Goal: Task Accomplishment & Management: Complete application form

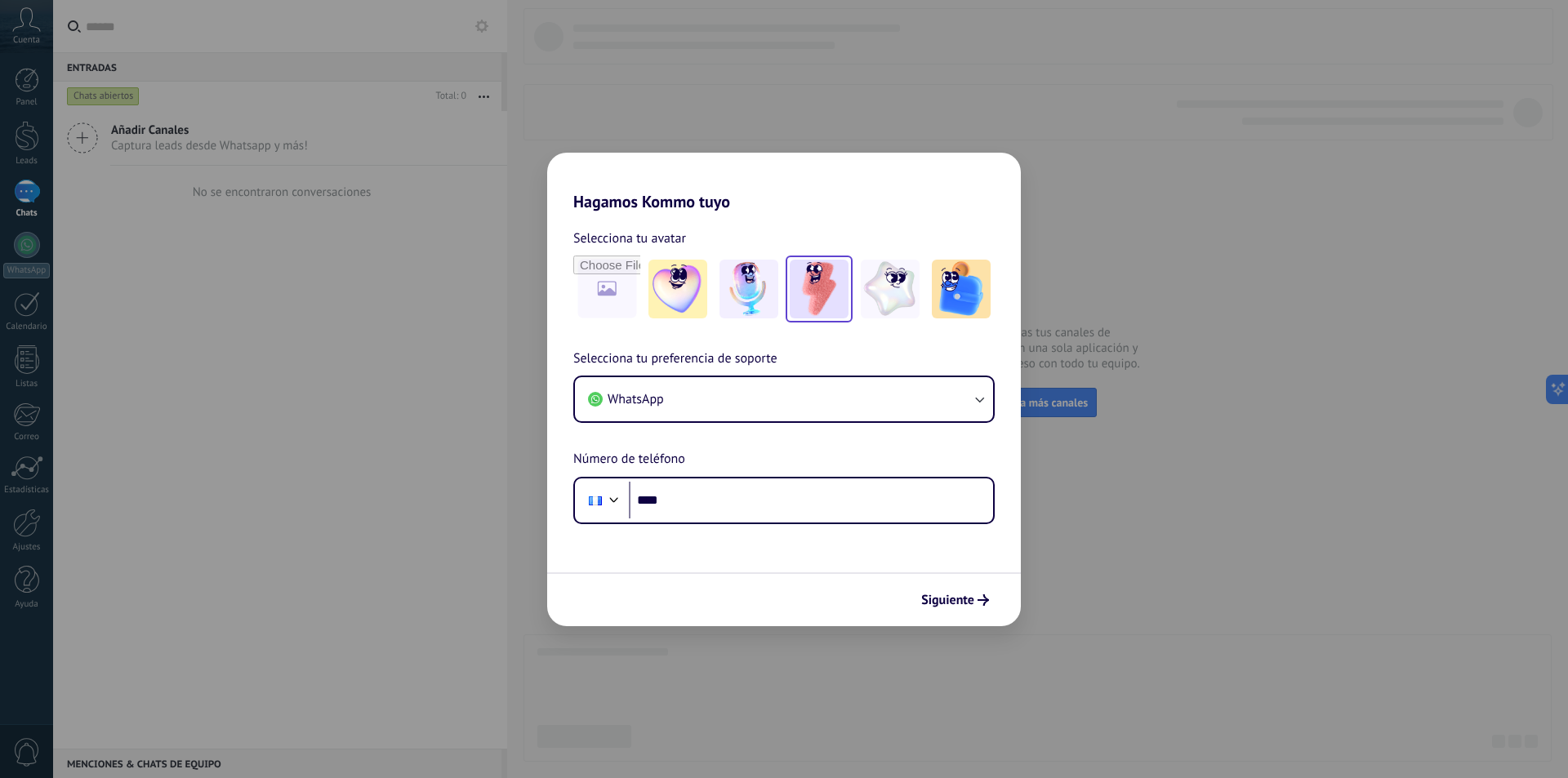
click at [818, 292] on img at bounding box center [819, 289] width 59 height 59
click at [938, 394] on button "WhatsApp" at bounding box center [784, 398] width 418 height 44
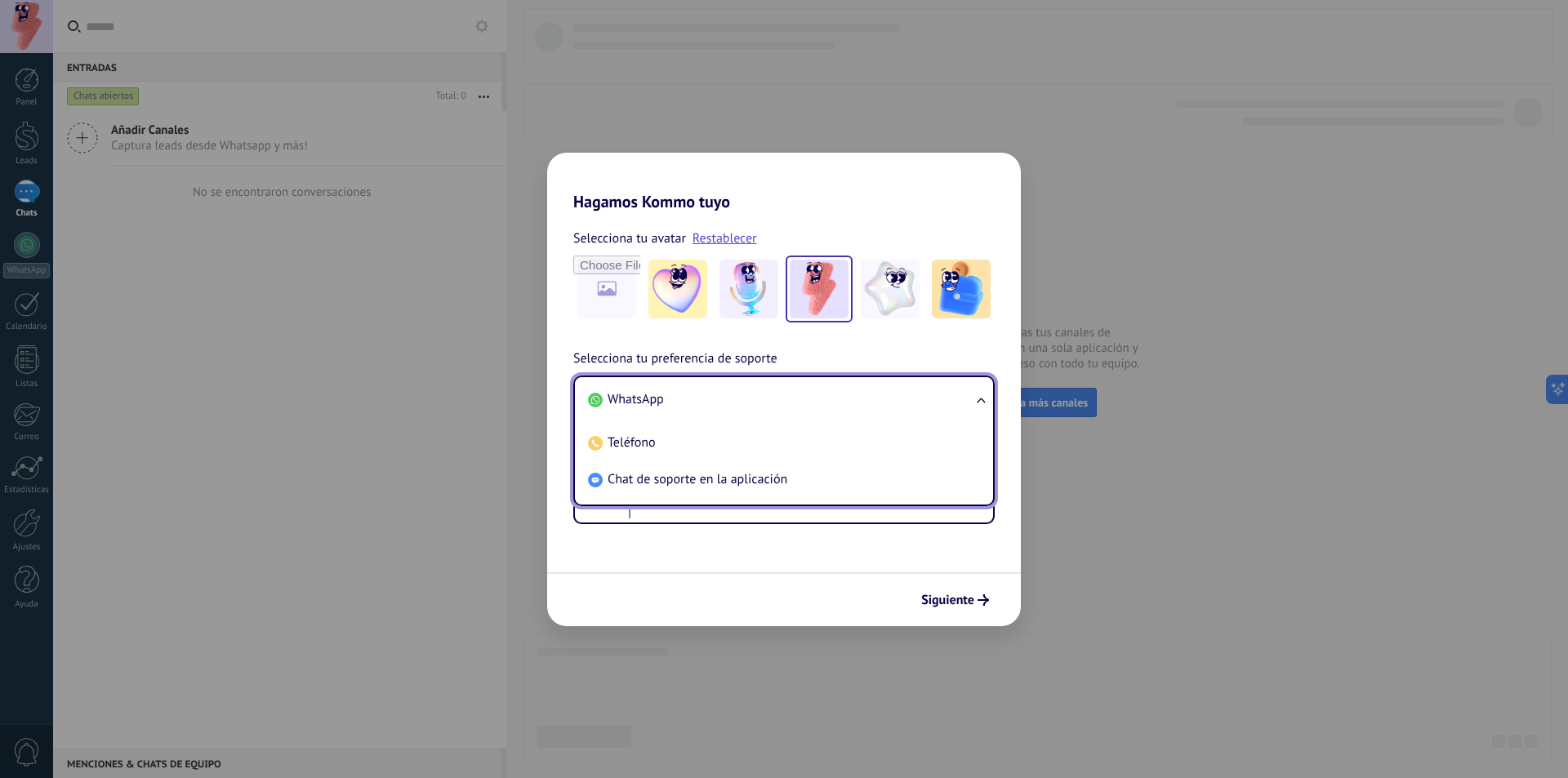
click at [630, 396] on span "WhatsApp" at bounding box center [636, 399] width 57 height 17
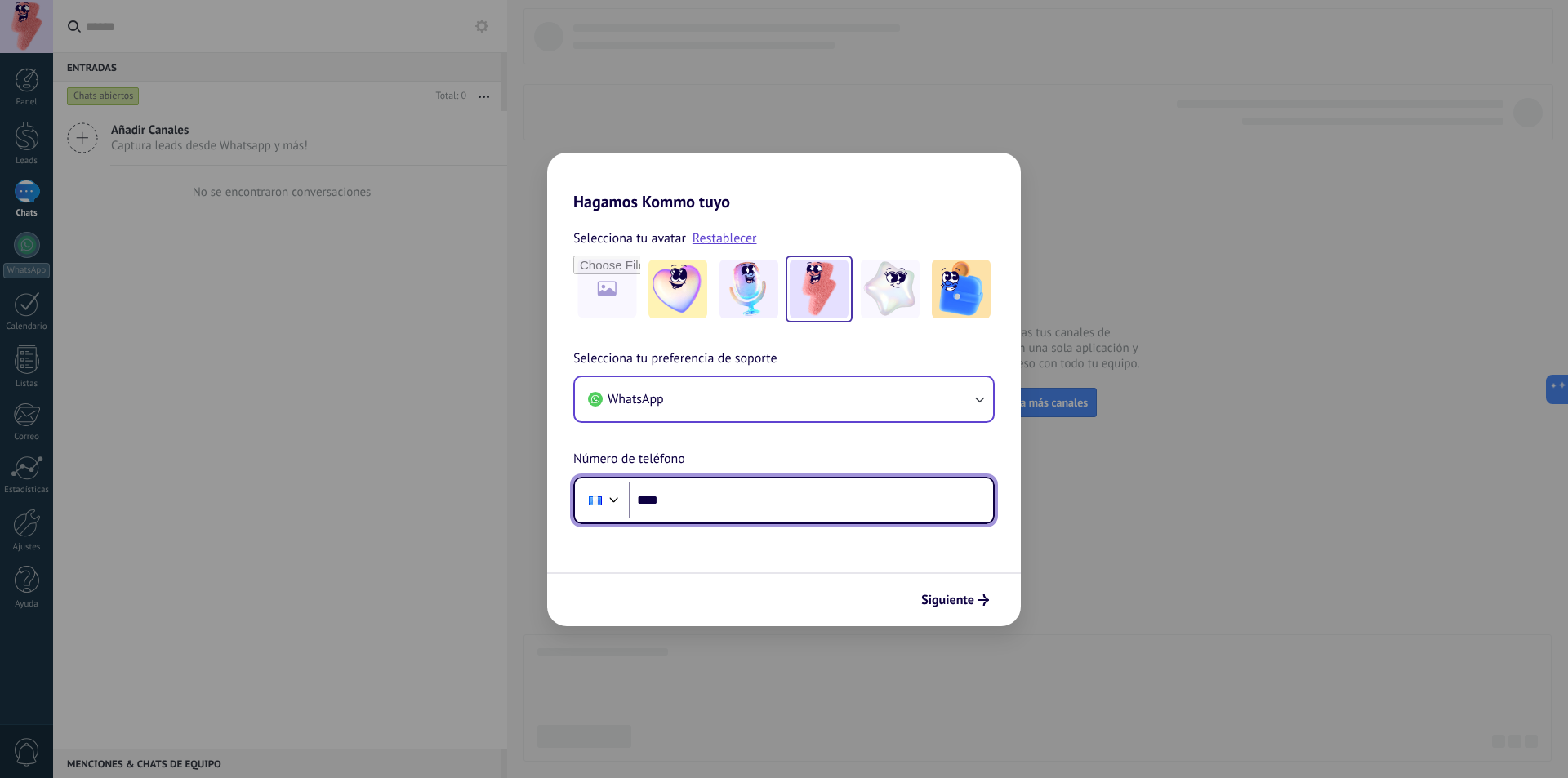
click at [703, 503] on input "****" at bounding box center [810, 500] width 364 height 37
type input "**********"
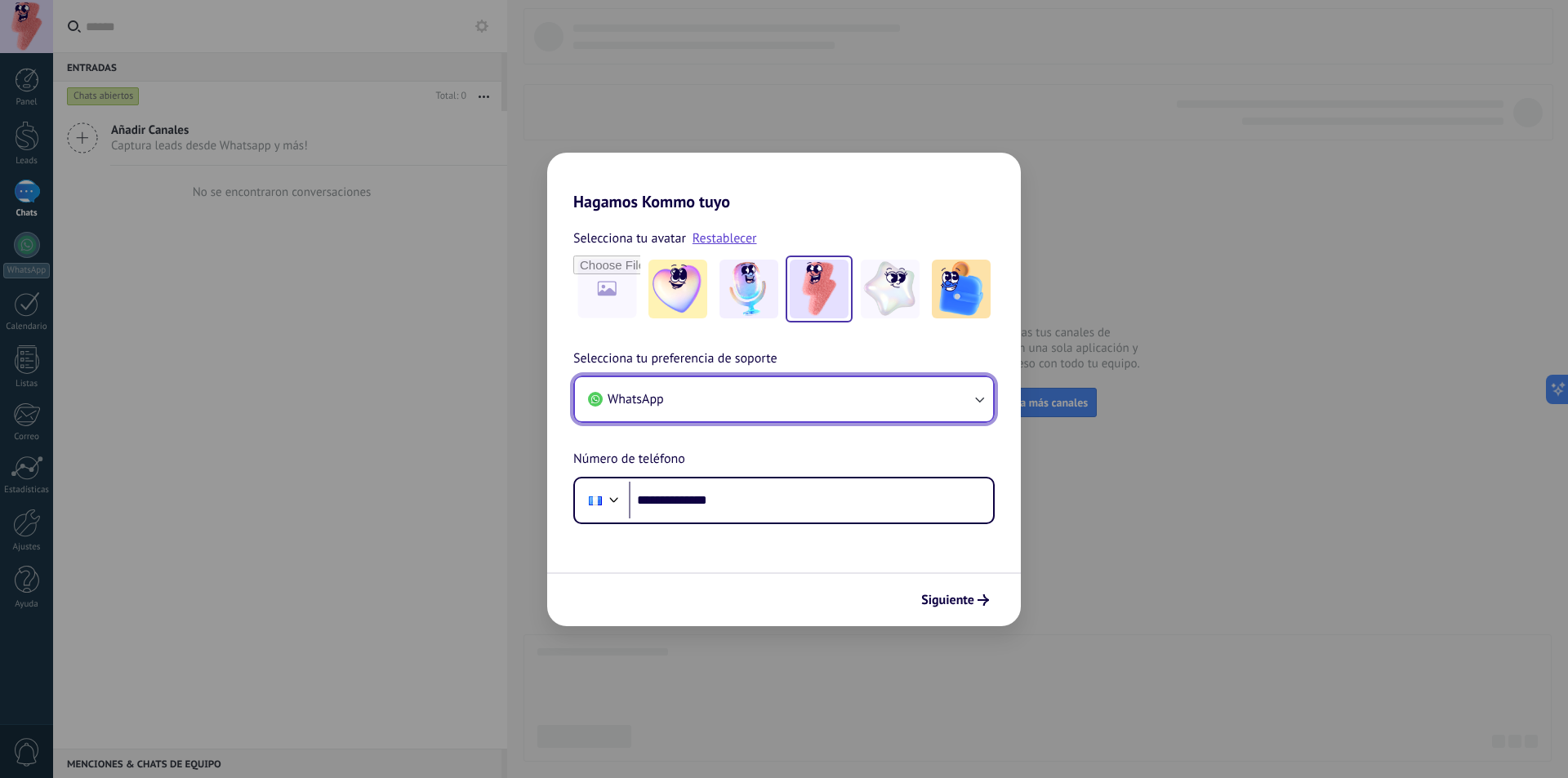
click at [968, 401] on button "WhatsApp" at bounding box center [784, 398] width 418 height 44
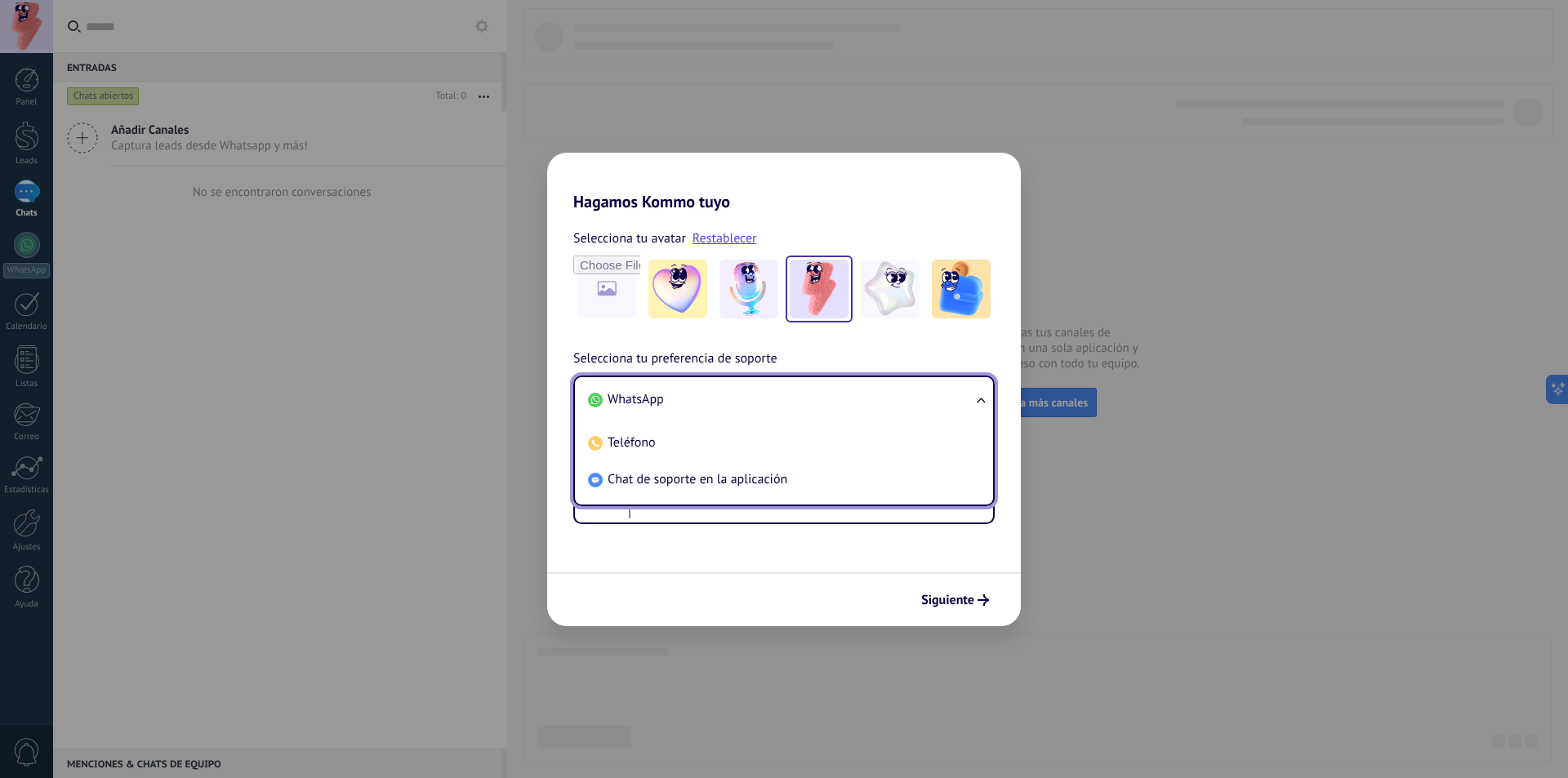
click at [620, 408] on span "WhatsApp" at bounding box center [636, 400] width 57 height 18
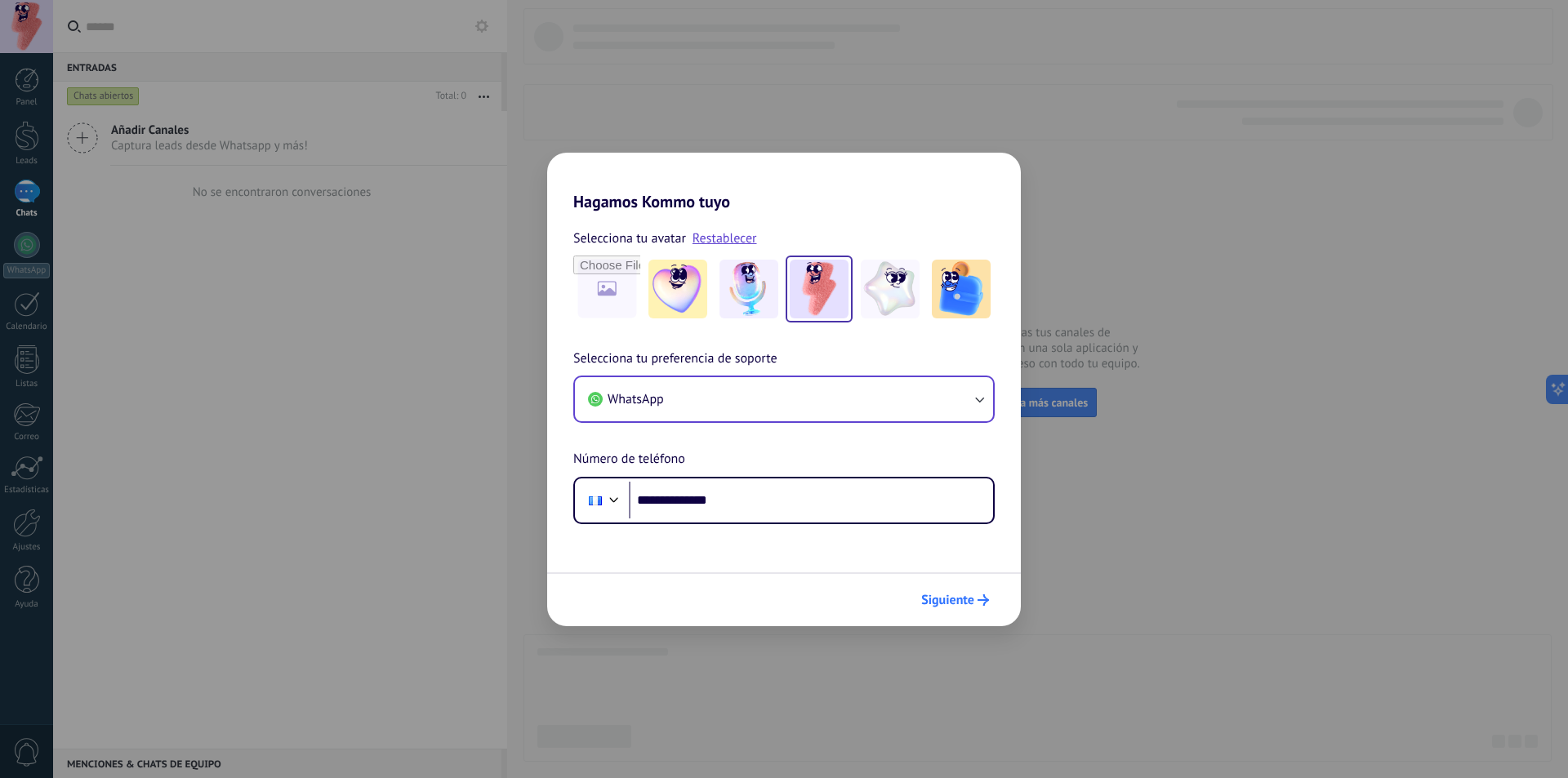
click at [951, 598] on span "Siguiente" at bounding box center [947, 600] width 53 height 12
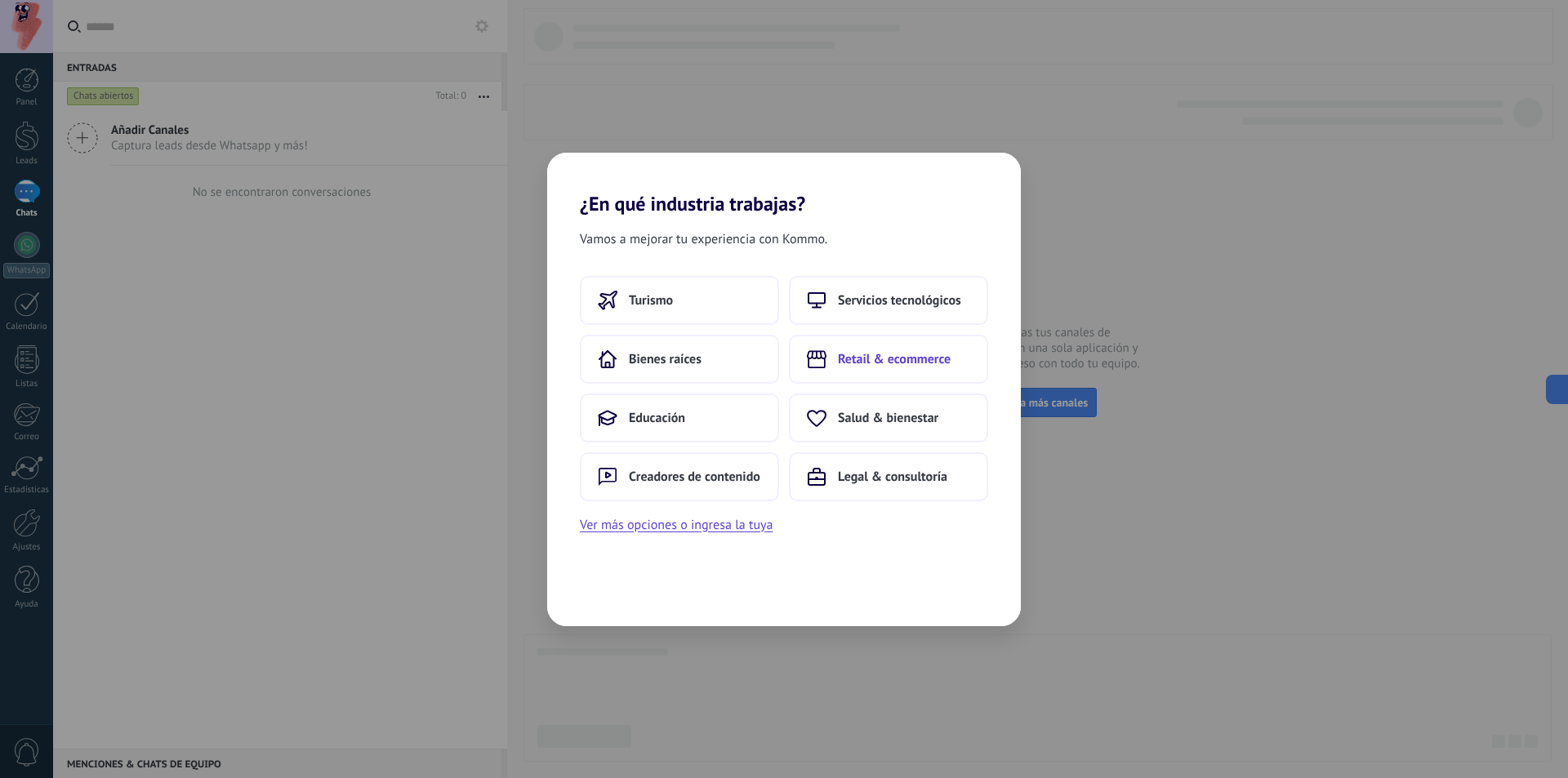
click at [926, 352] on span "Retail & ecommerce" at bounding box center [893, 359] width 112 height 17
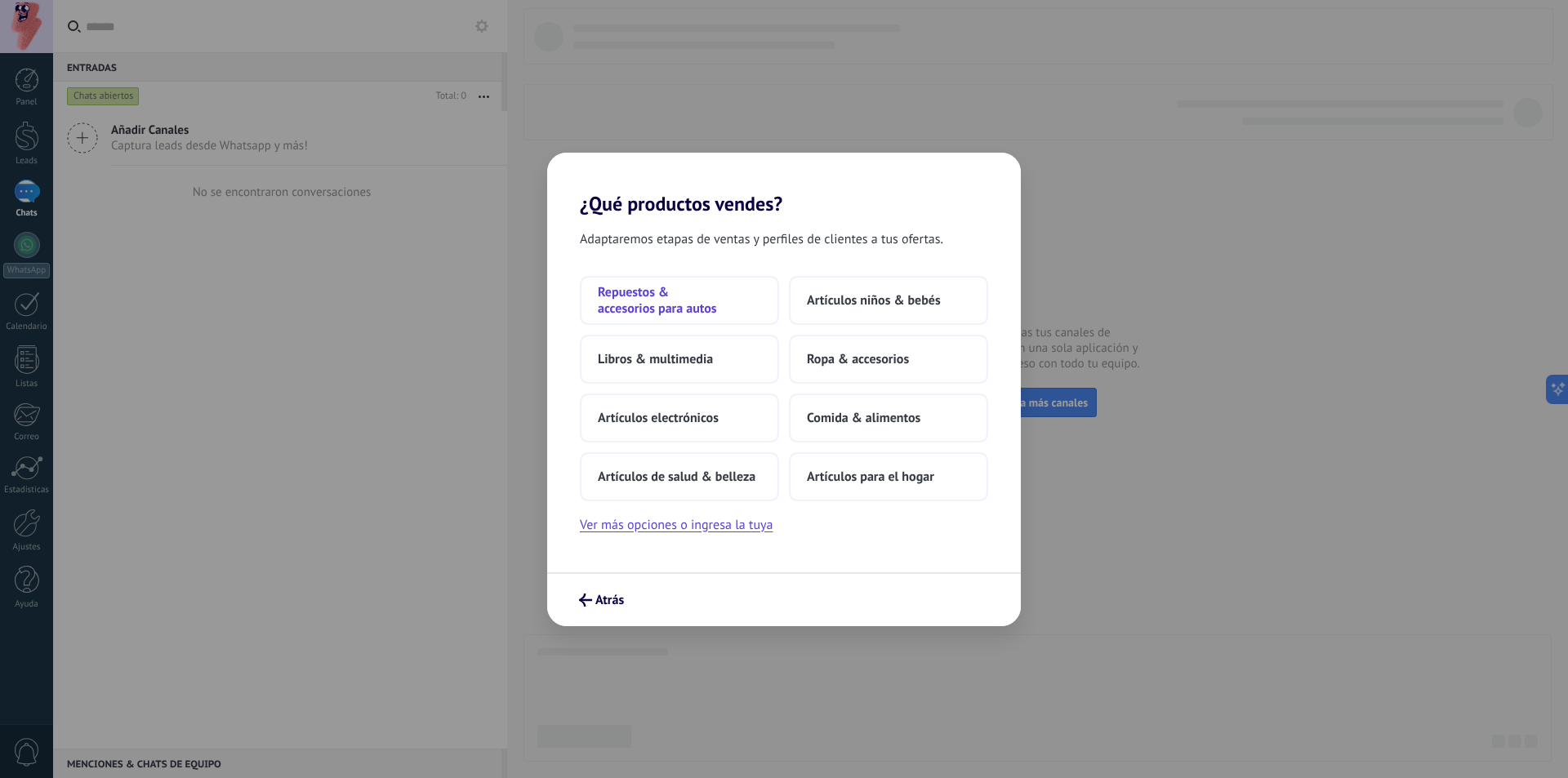
click at [634, 305] on span "Repuestos & accesorios para autos" at bounding box center [679, 300] width 163 height 32
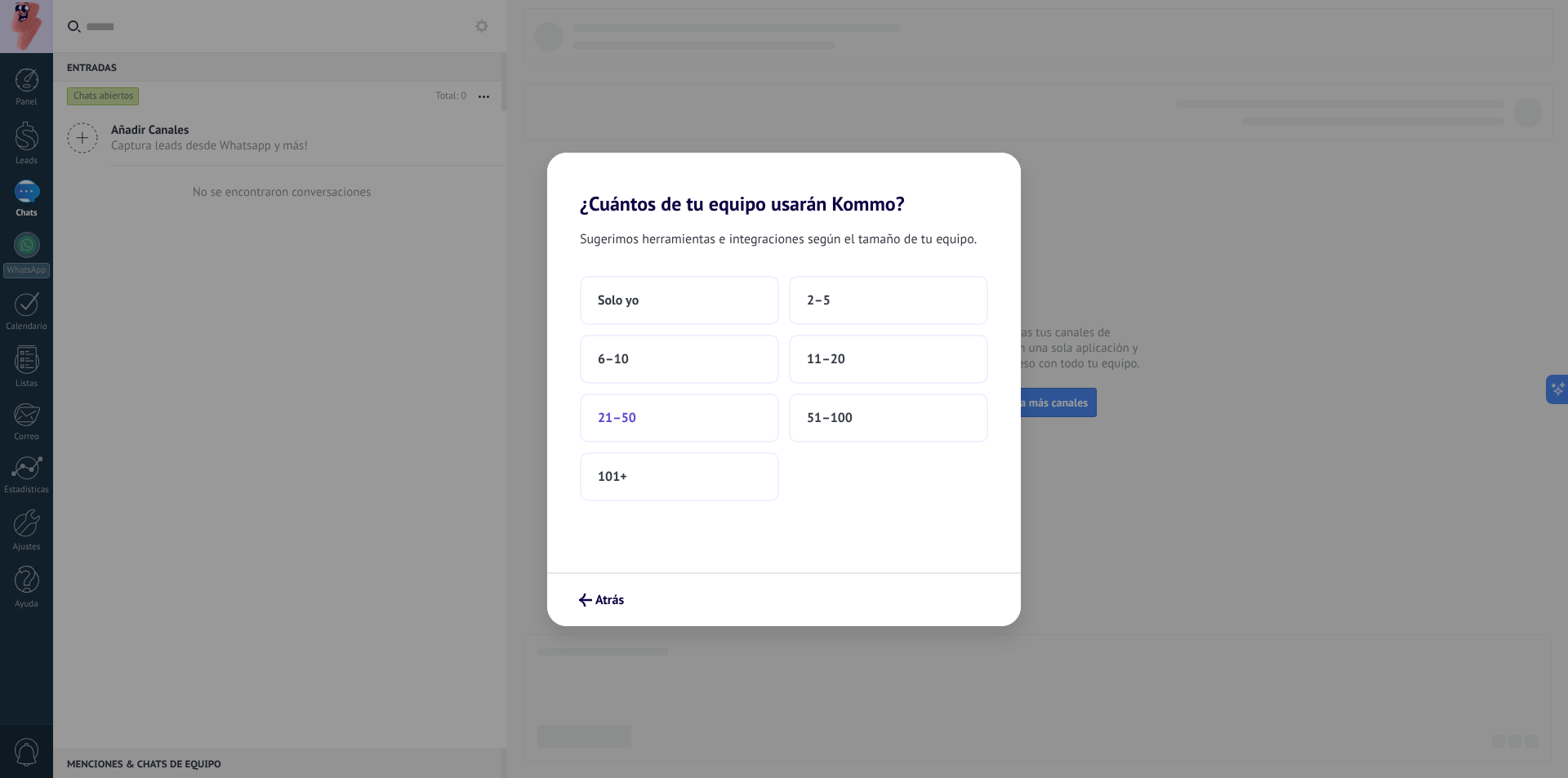
click at [612, 417] on span "21–50" at bounding box center [616, 418] width 38 height 17
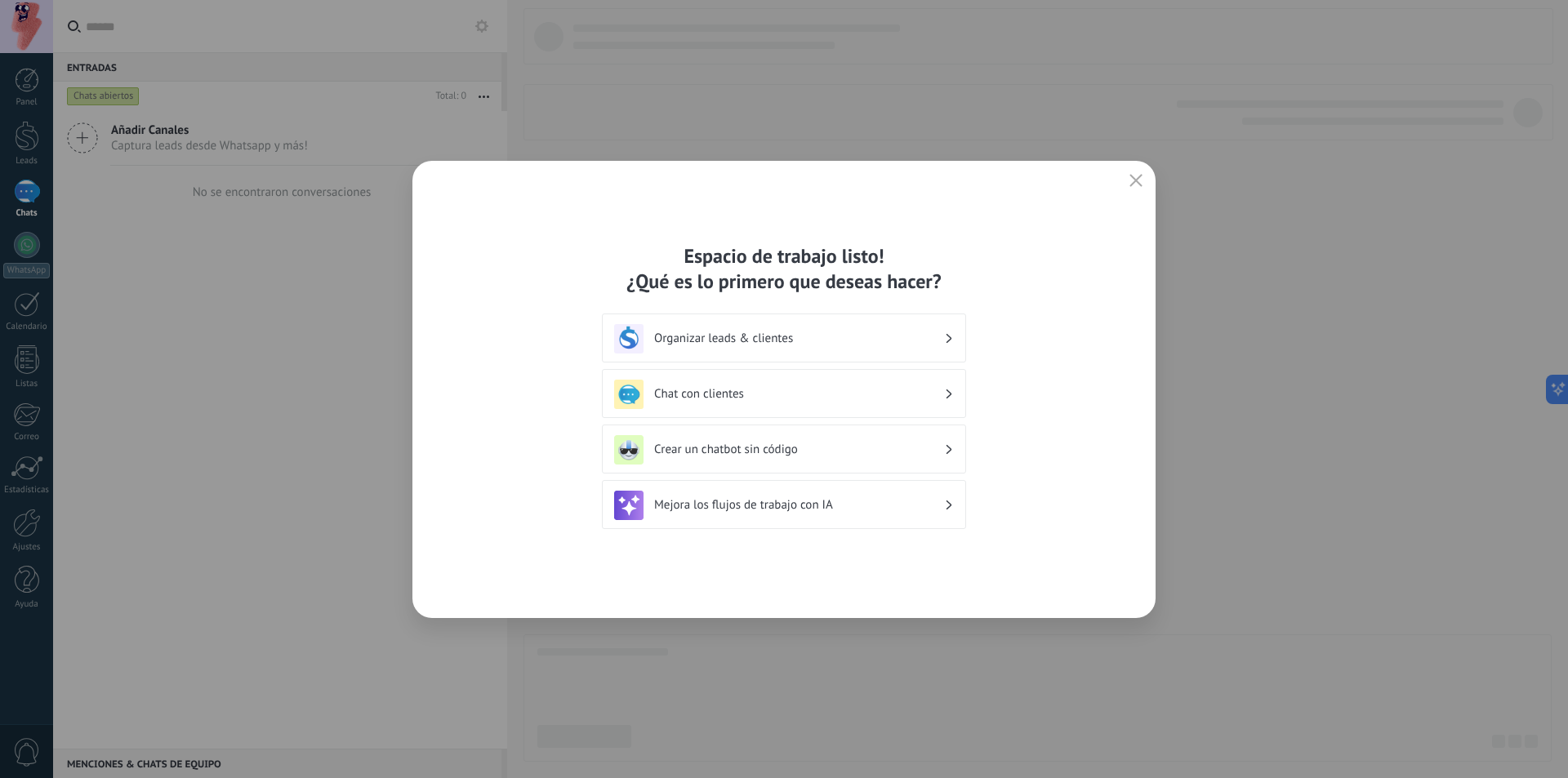
click at [941, 396] on h3 "Chat con clientes" at bounding box center [799, 394] width 290 height 16
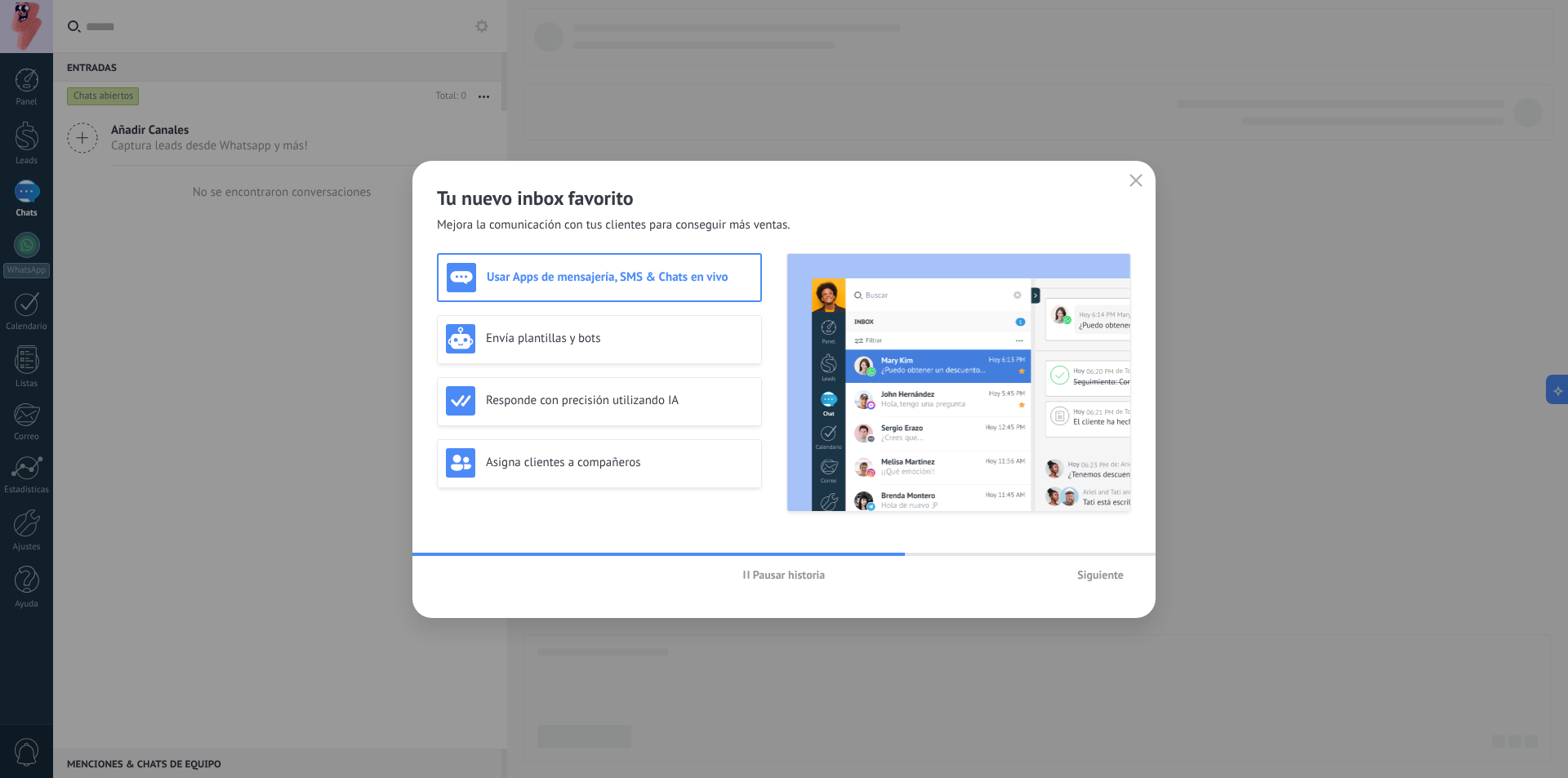
click at [747, 577] on icon "button" at bounding box center [746, 575] width 7 height 8
click at [550, 338] on h3 "Envía plantillas y bots" at bounding box center [619, 339] width 267 height 16
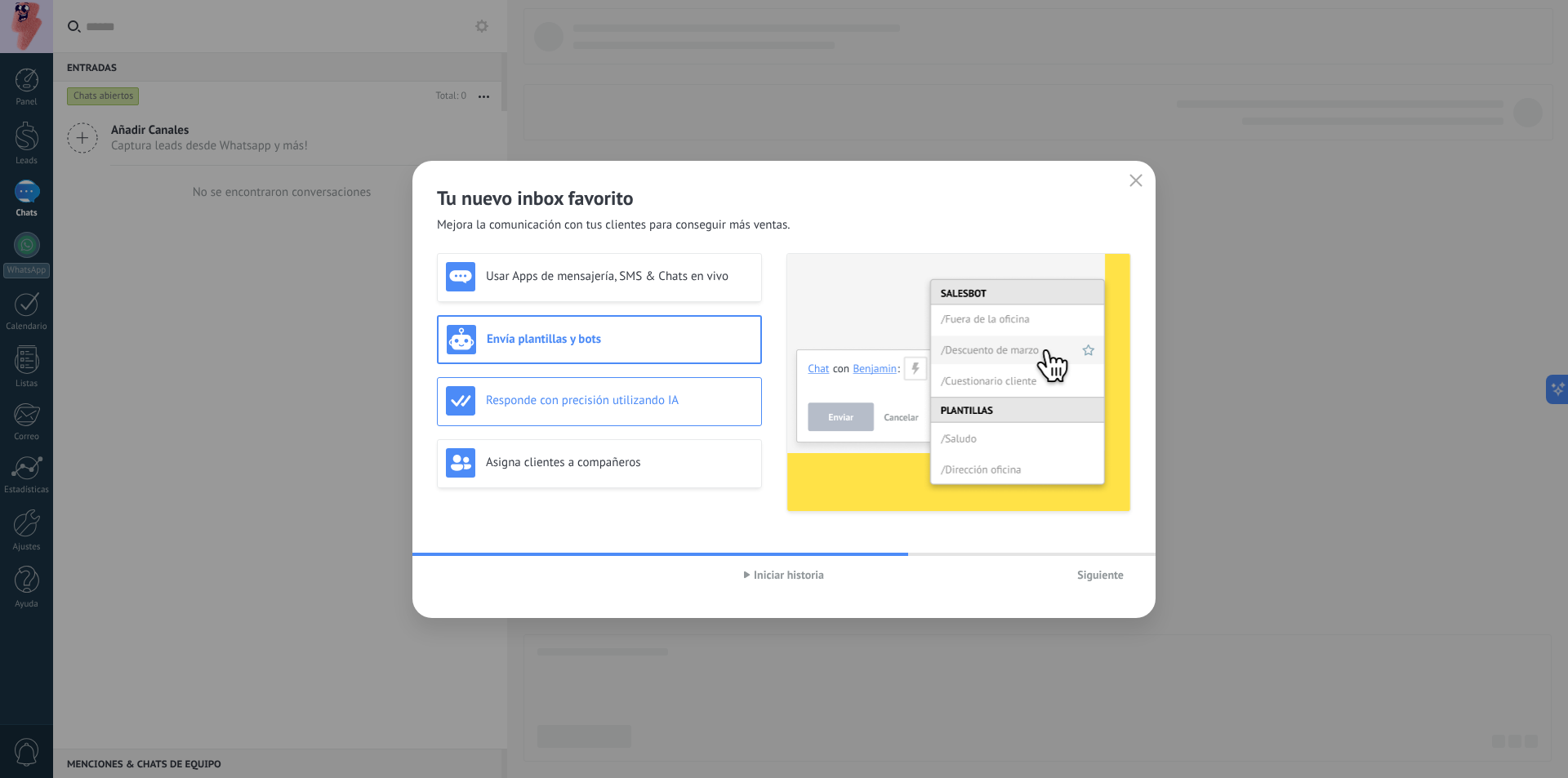
click at [563, 403] on h3 "Responde con precisión utilizando IA" at bounding box center [619, 400] width 267 height 16
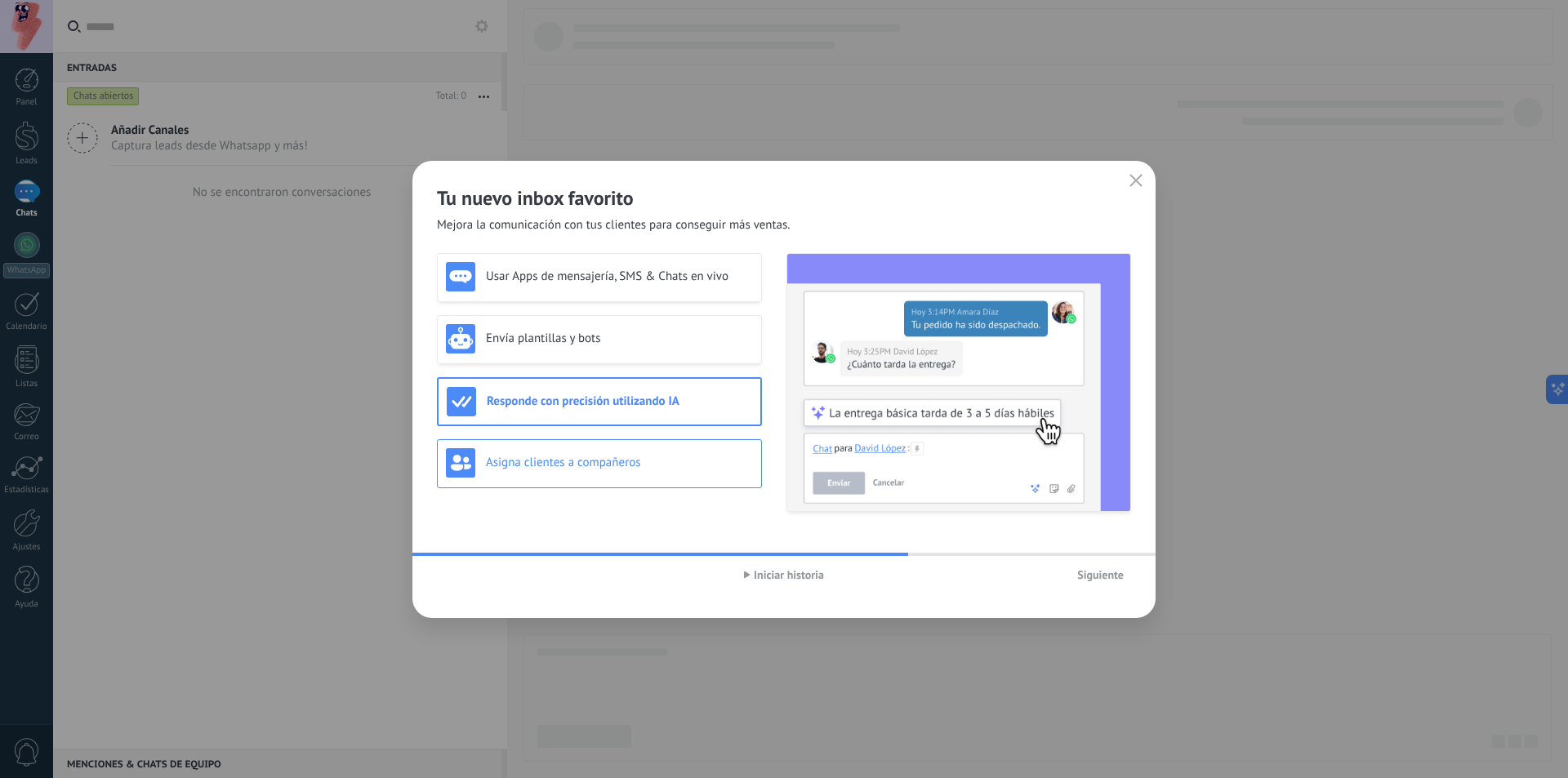
click at [557, 461] on h3 "Asigna clientes a compañeros" at bounding box center [619, 463] width 267 height 16
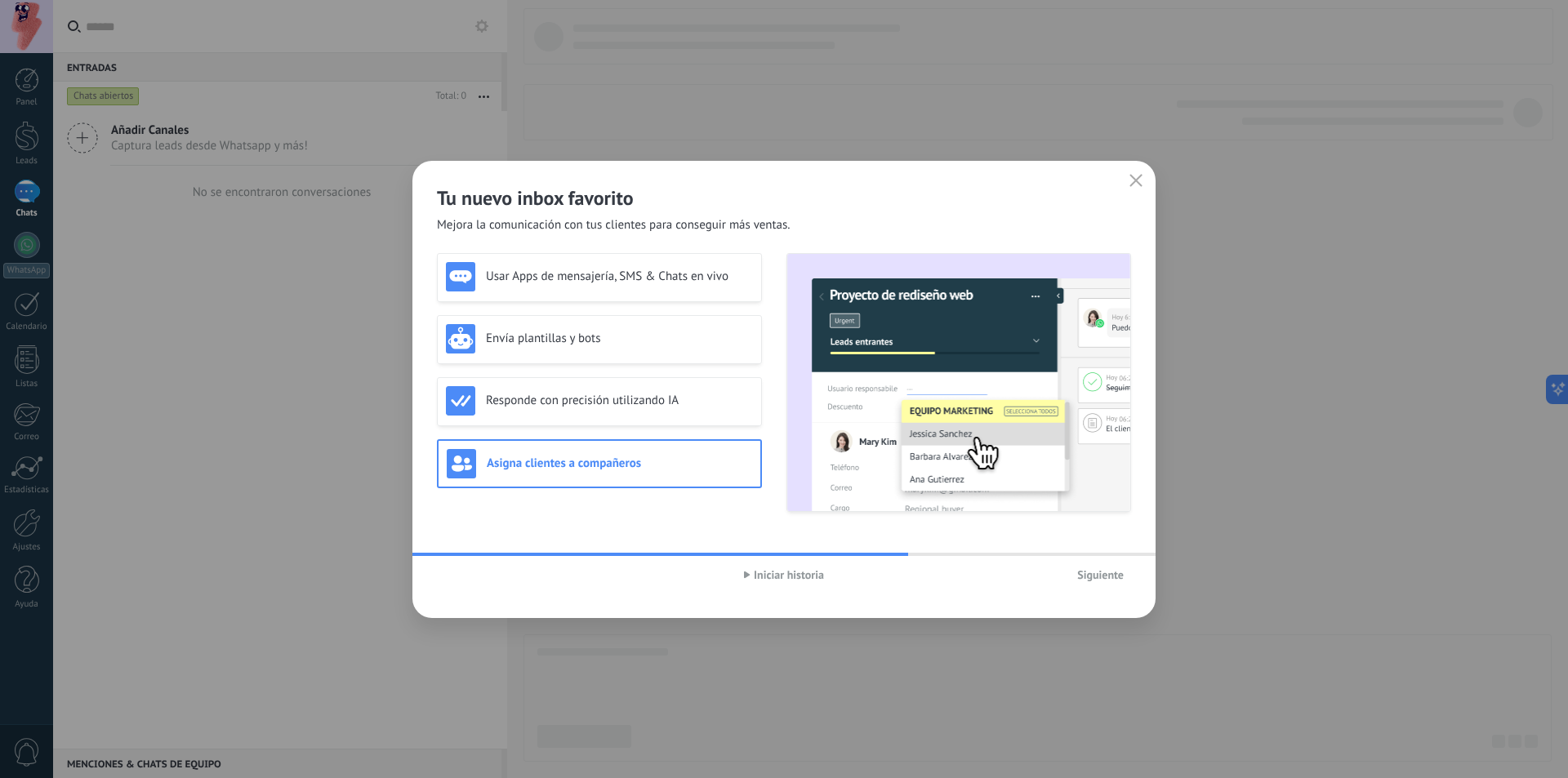
click at [1099, 576] on span "Siguiente" at bounding box center [1100, 575] width 47 height 12
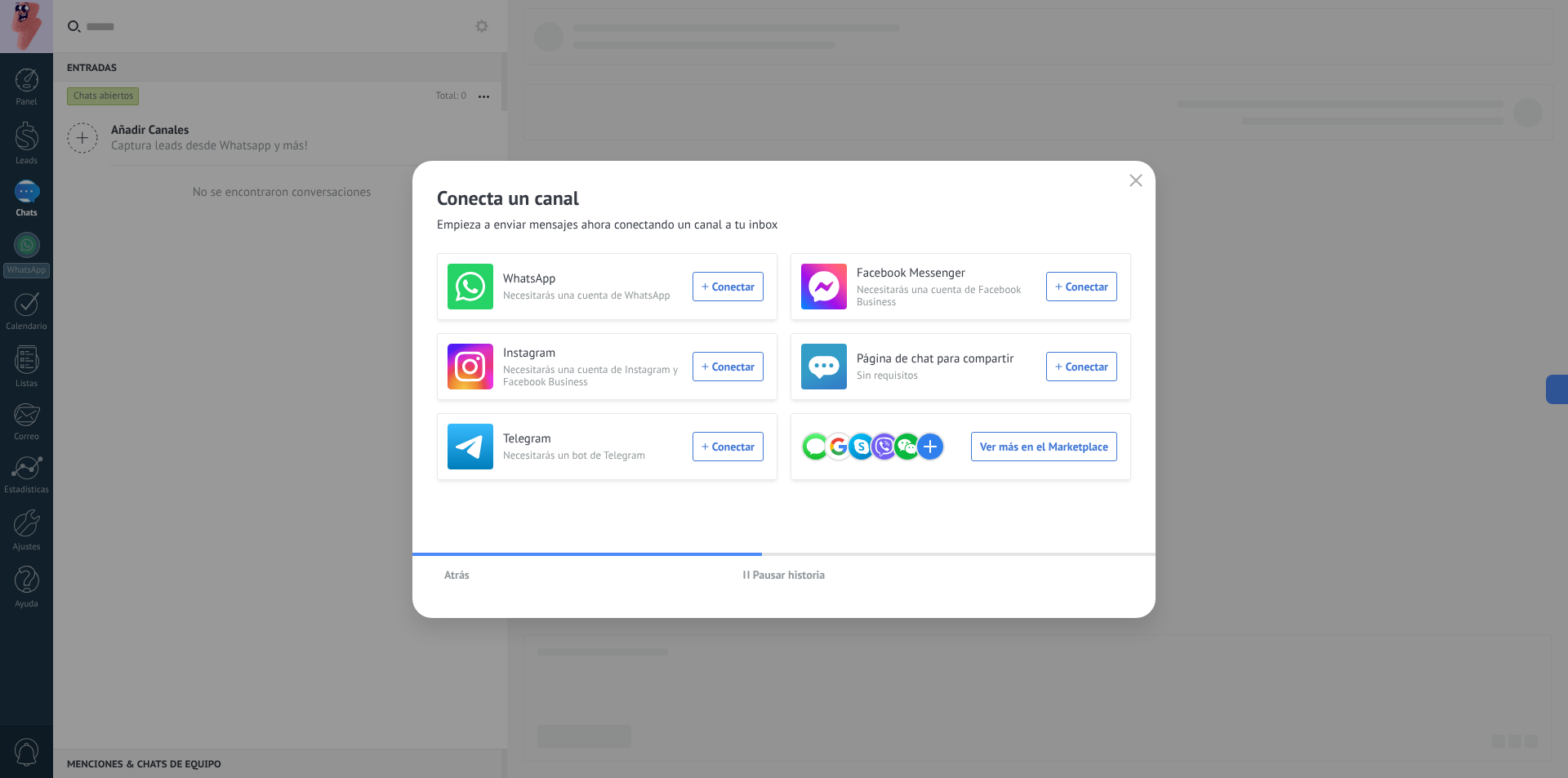
click at [749, 578] on use "button" at bounding box center [746, 575] width 6 height 8
click at [718, 287] on div "WhatsApp Necesitarás una cuenta de WhatsApp Conectar" at bounding box center [605, 286] width 316 height 46
